Goal: Transaction & Acquisition: Purchase product/service

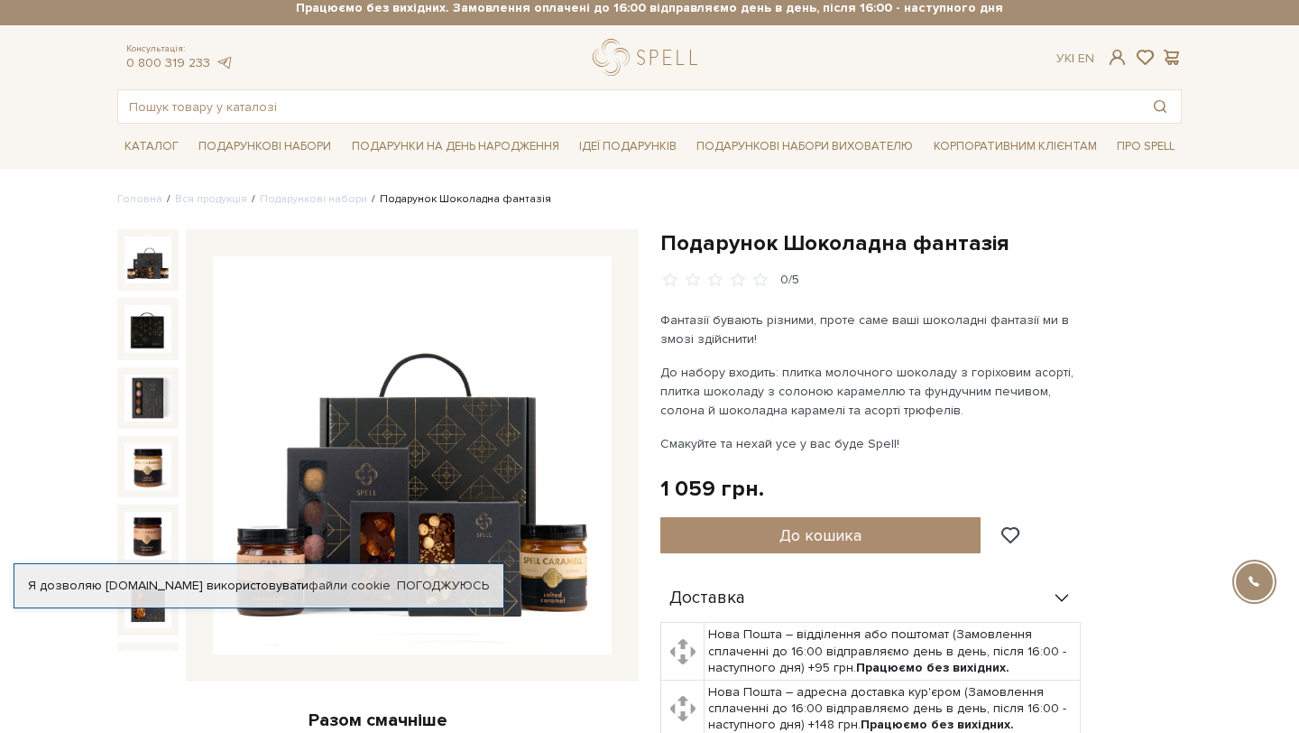
scroll to position [92, 0]
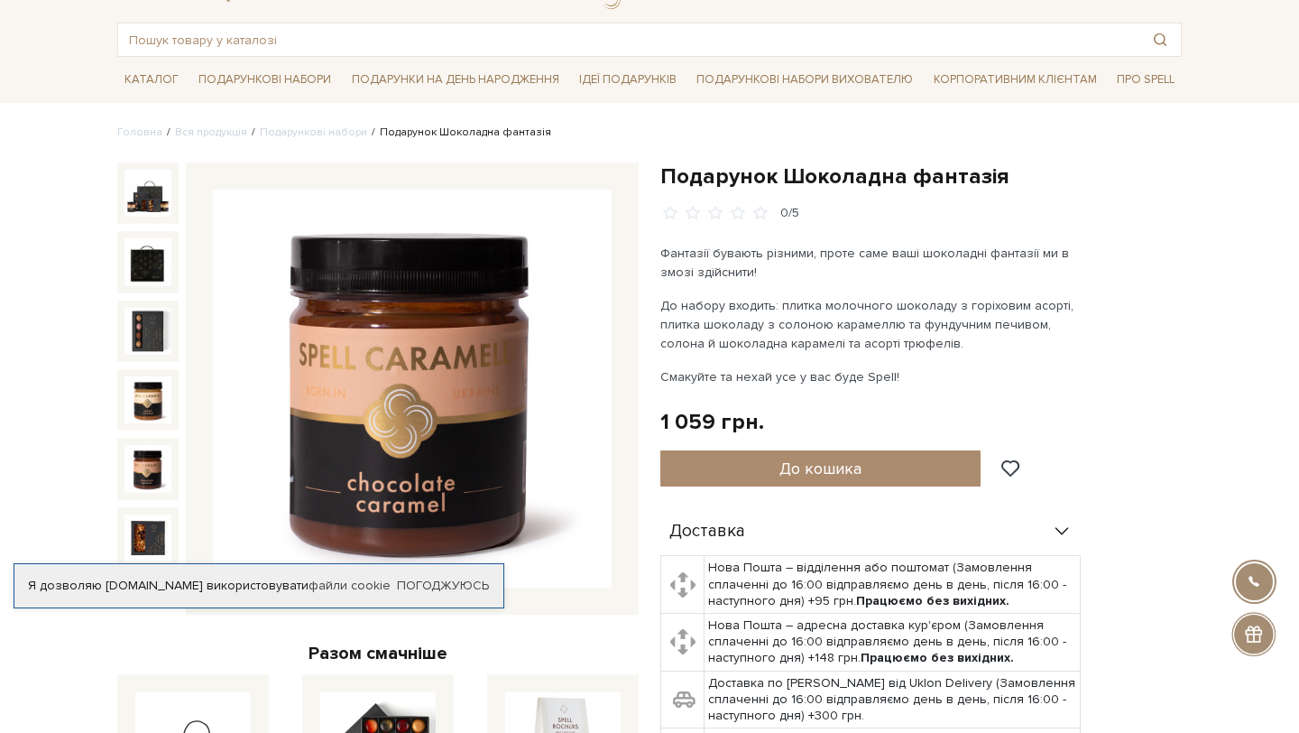
click at [319, 136] on link "Подарункові набори" at bounding box center [313, 132] width 107 height 14
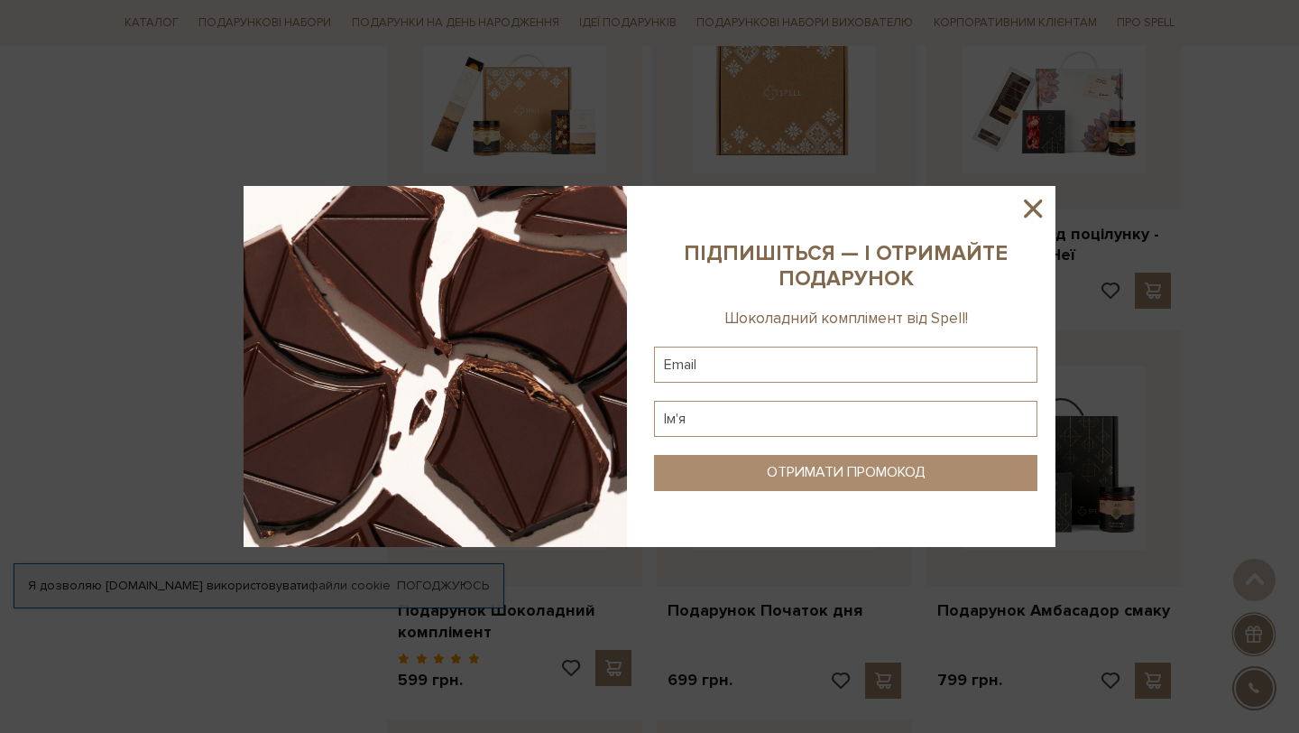
scroll to position [1547, 0]
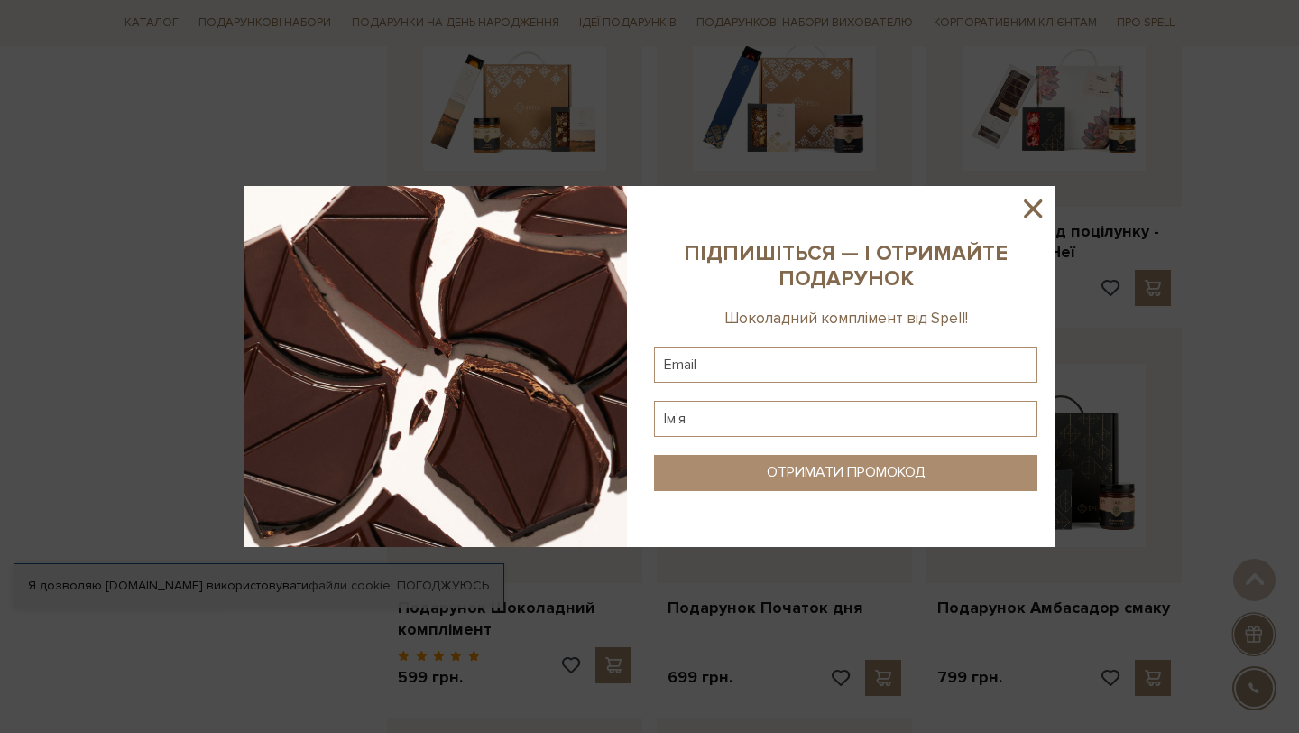
click at [1029, 206] on icon at bounding box center [1033, 208] width 31 height 31
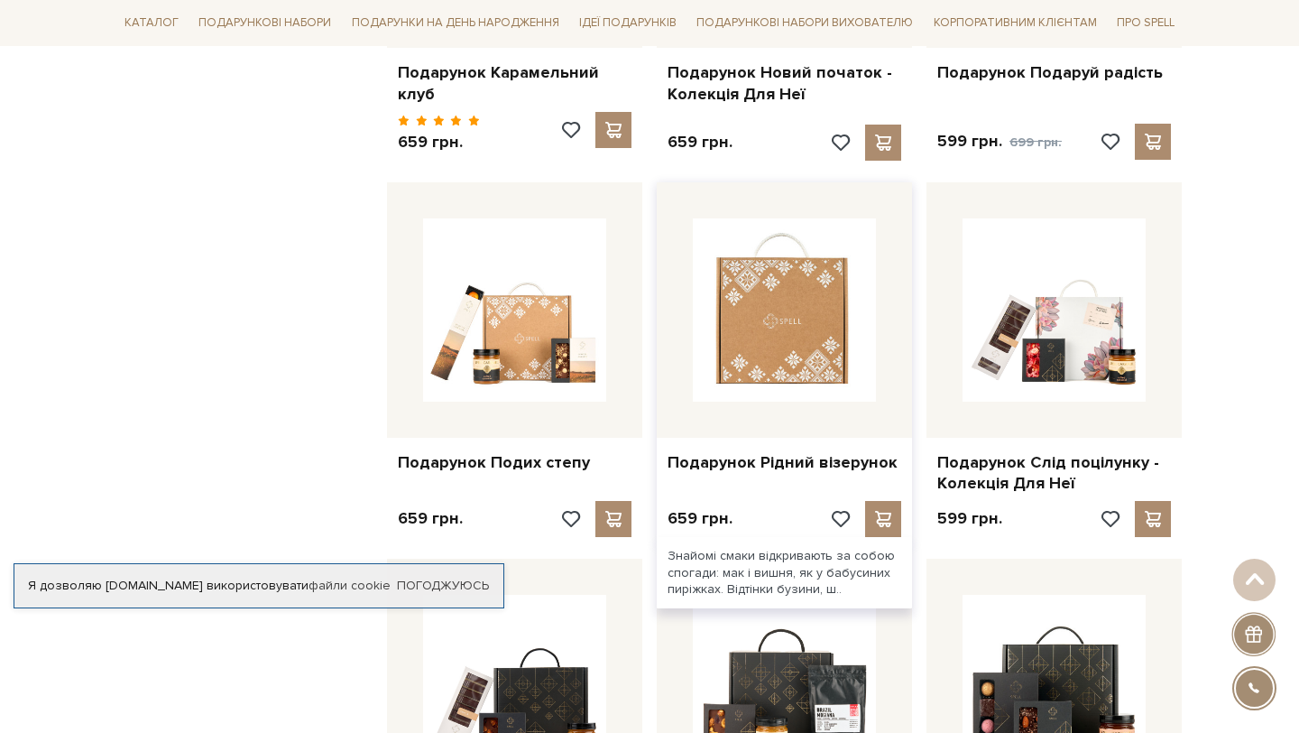
scroll to position [1316, 0]
